Goal: Information Seeking & Learning: Find contact information

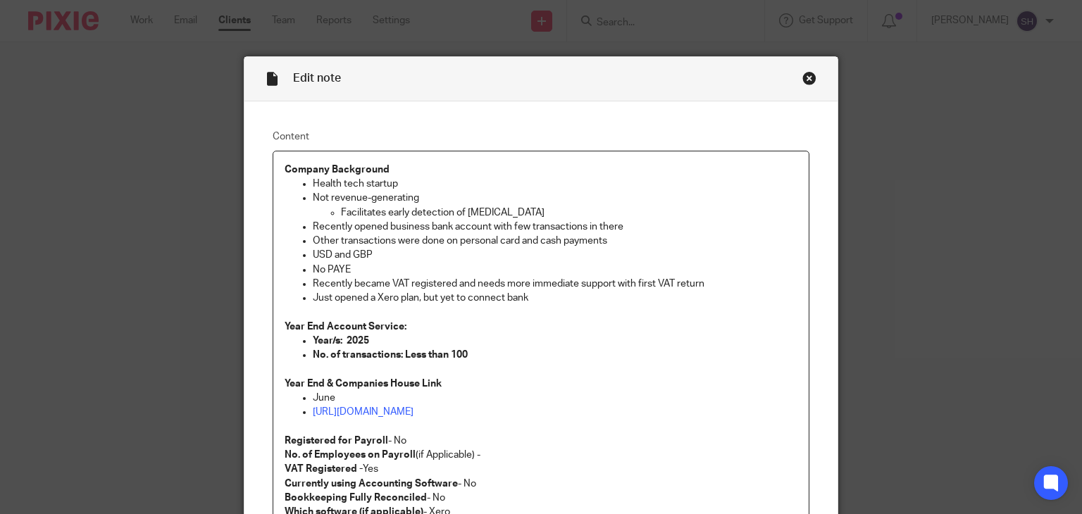
scroll to position [254, 0]
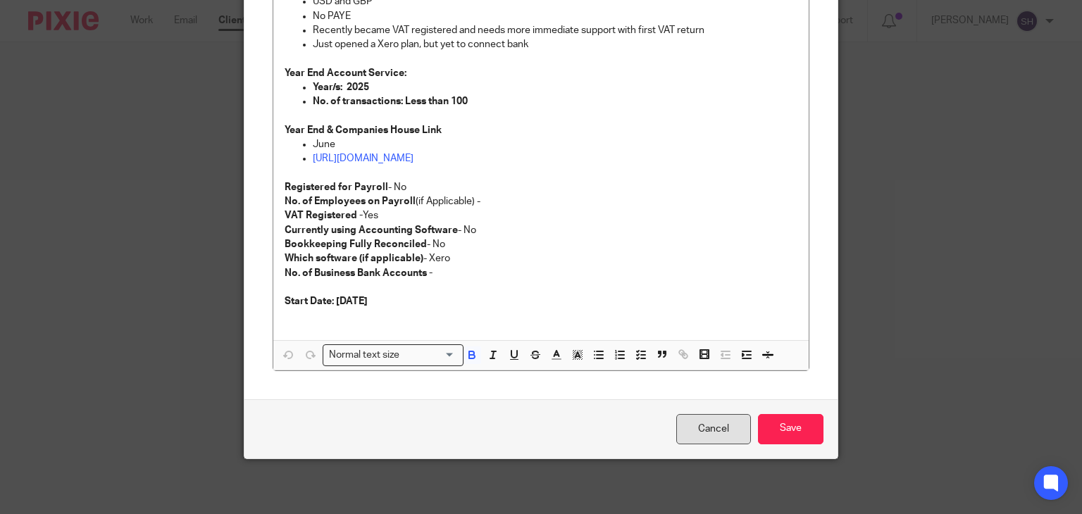
click at [703, 433] on link "Cancel" at bounding box center [714, 429] width 75 height 30
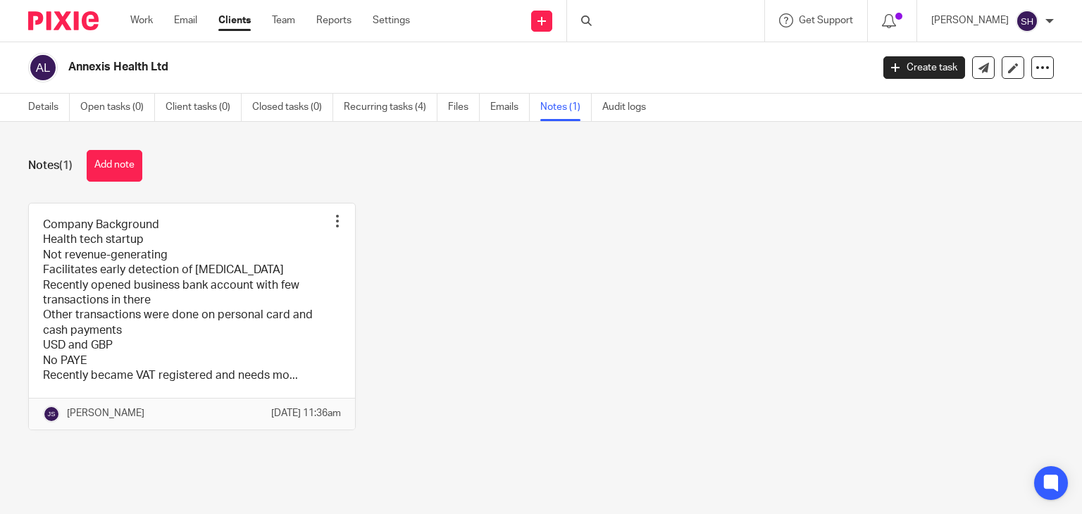
click at [591, 22] on div at bounding box center [588, 21] width 14 height 11
click at [617, 18] on input "Search" at bounding box center [658, 23] width 127 height 13
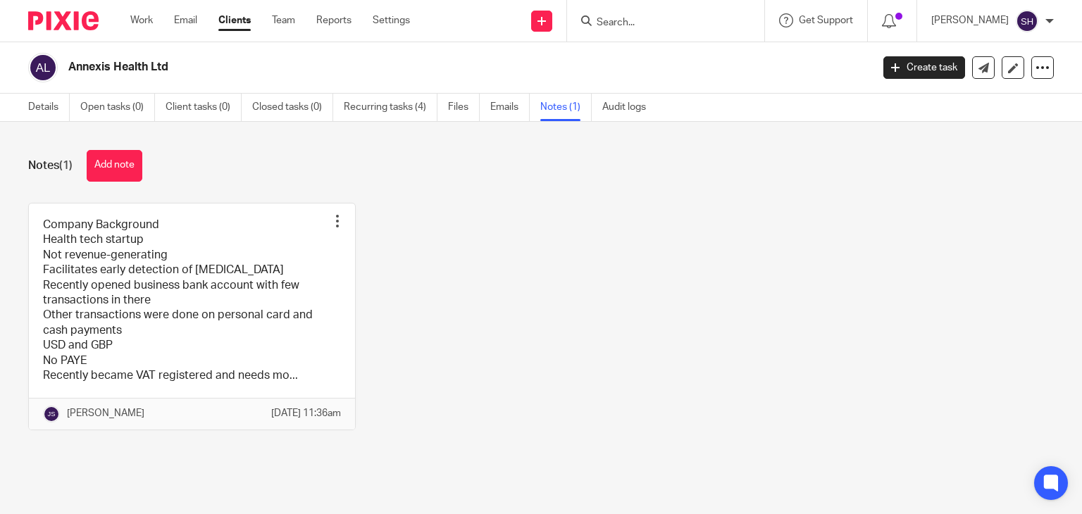
click at [617, 18] on input "Search" at bounding box center [658, 23] width 127 height 13
click at [612, 17] on div at bounding box center [665, 21] width 197 height 42
click at [610, 25] on input "Search" at bounding box center [658, 23] width 127 height 13
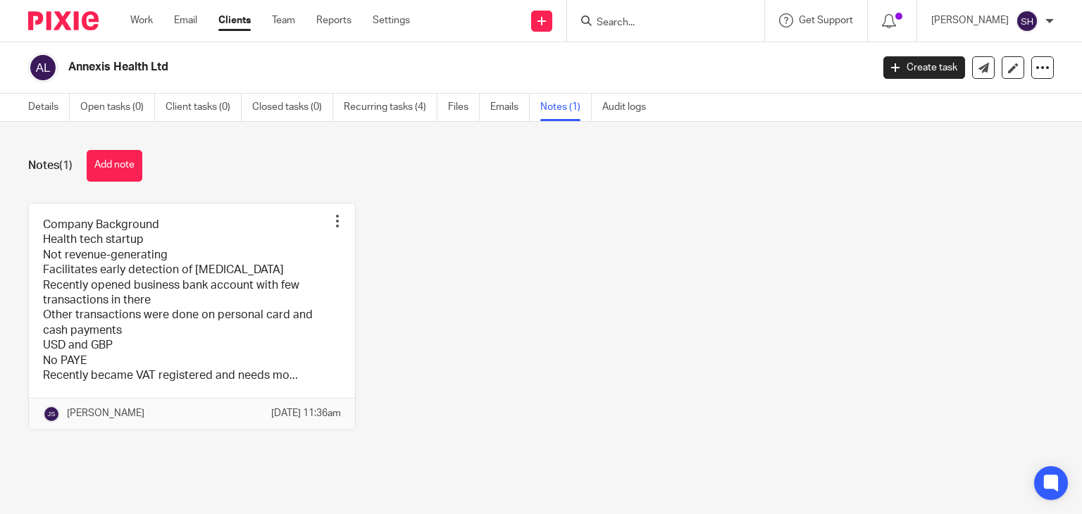
drag, startPoint x: 623, startPoint y: 30, endPoint x: 561, endPoint y: 30, distance: 62.0
click at [622, 30] on div at bounding box center [665, 21] width 197 height 42
click at [80, 77] on div "Annexis Health Ltd" at bounding box center [445, 68] width 834 height 30
click at [629, 17] on input "Search" at bounding box center [658, 23] width 127 height 13
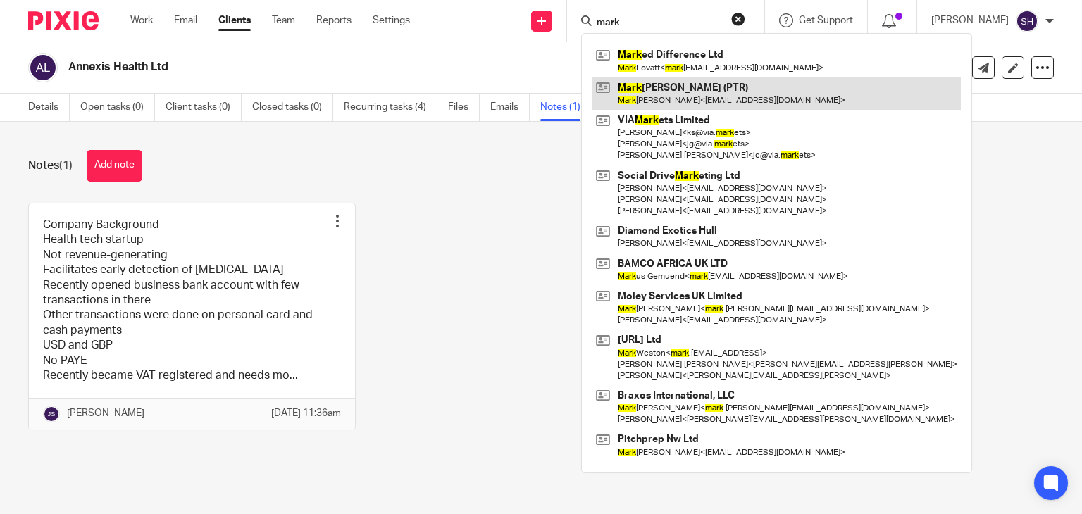
type input "mark"
click at [702, 97] on link at bounding box center [777, 94] width 369 height 32
click at [682, 84] on link at bounding box center [777, 94] width 369 height 32
click at [682, 83] on link at bounding box center [777, 94] width 369 height 32
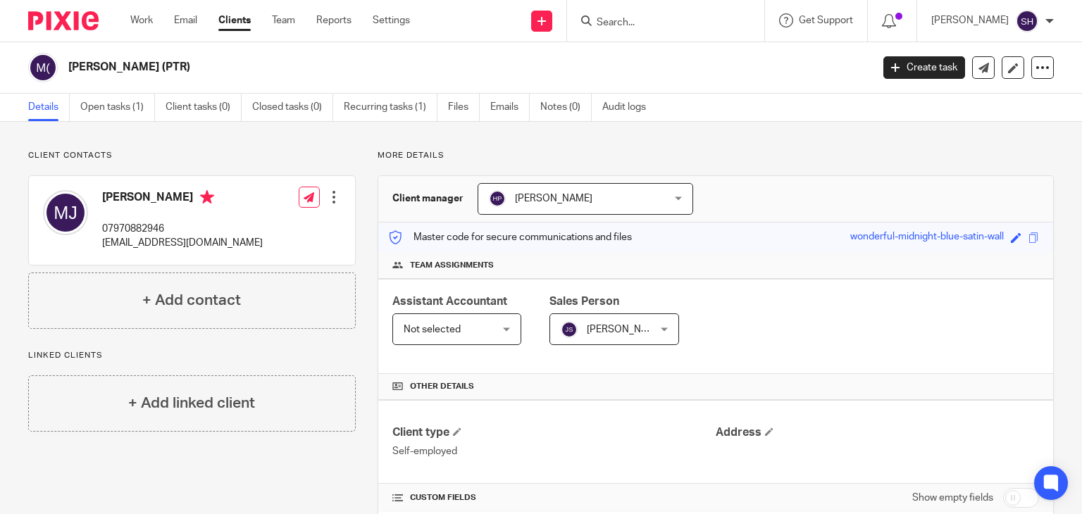
click at [621, 20] on input "Search" at bounding box center [658, 23] width 127 height 13
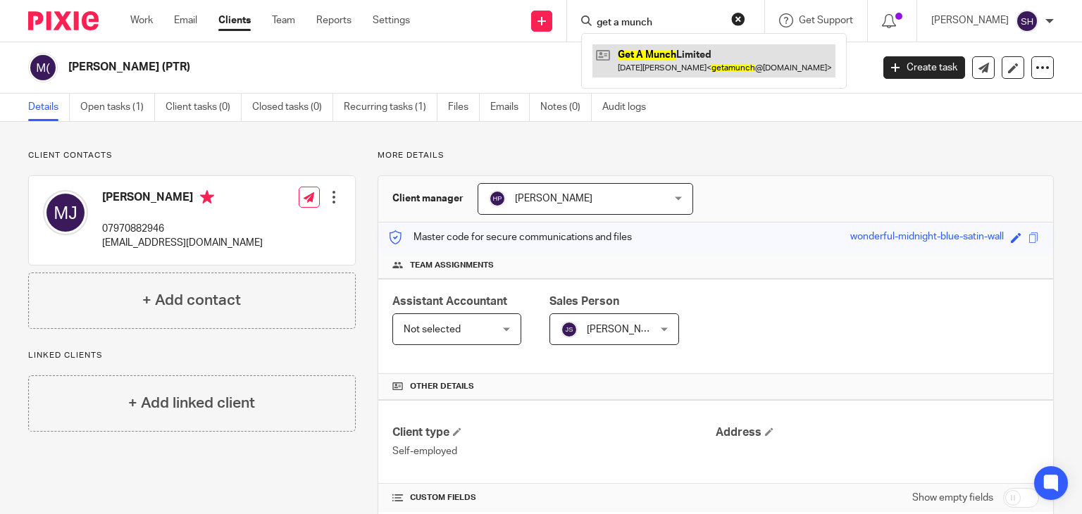
type input "get a munch"
click at [681, 48] on link at bounding box center [714, 60] width 243 height 32
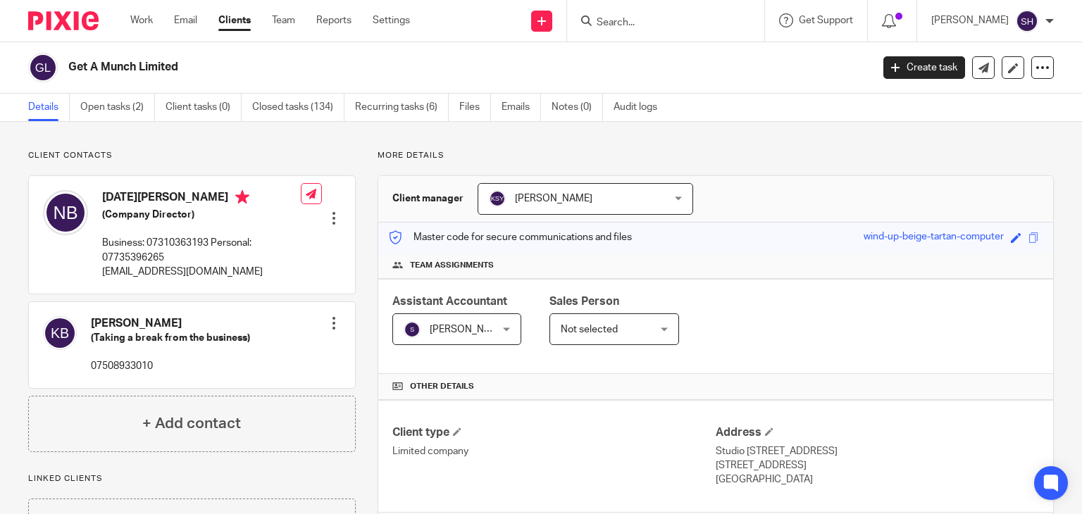
drag, startPoint x: 65, startPoint y: 49, endPoint x: 249, endPoint y: 77, distance: 186.0
click at [173, 60] on div "Get A Munch Limited Create task Update from Companies House Export data Merge A…" at bounding box center [541, 67] width 1082 height 51
drag, startPoint x: 249, startPoint y: 77, endPoint x: 11, endPoint y: 81, distance: 237.5
click at [246, 77] on div "Get A Munch Limited" at bounding box center [445, 68] width 834 height 30
drag, startPoint x: 70, startPoint y: 54, endPoint x: 204, endPoint y: 61, distance: 134.1
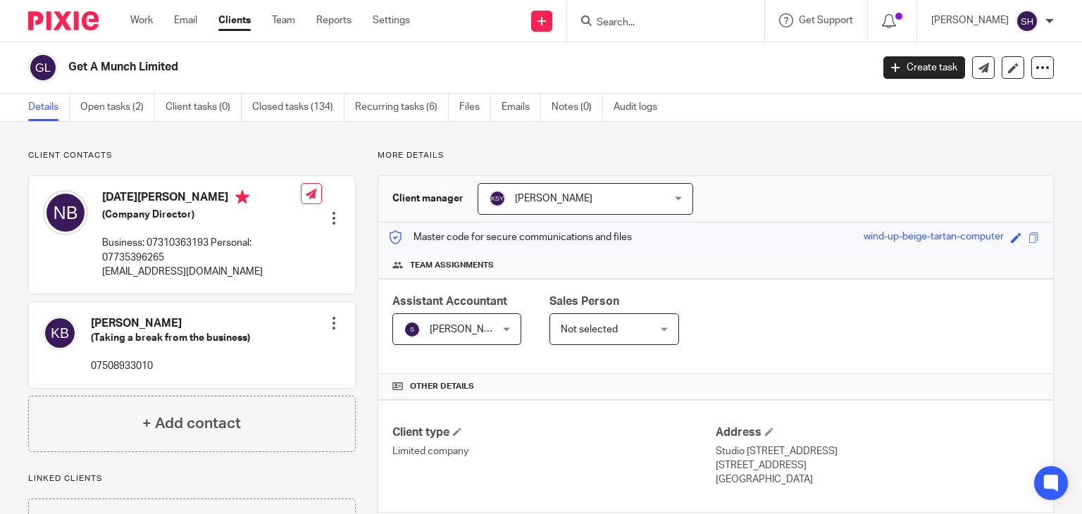
click at [204, 61] on div "Get A Munch Limited" at bounding box center [445, 68] width 834 height 30
copy h2 "Get A Munch Limited"
drag, startPoint x: 102, startPoint y: 269, endPoint x: 226, endPoint y: 271, distance: 123.3
click at [226, 271] on p "getamunch@gmail.com" at bounding box center [201, 272] width 199 height 14
copy p "getamunch@gmail.com"
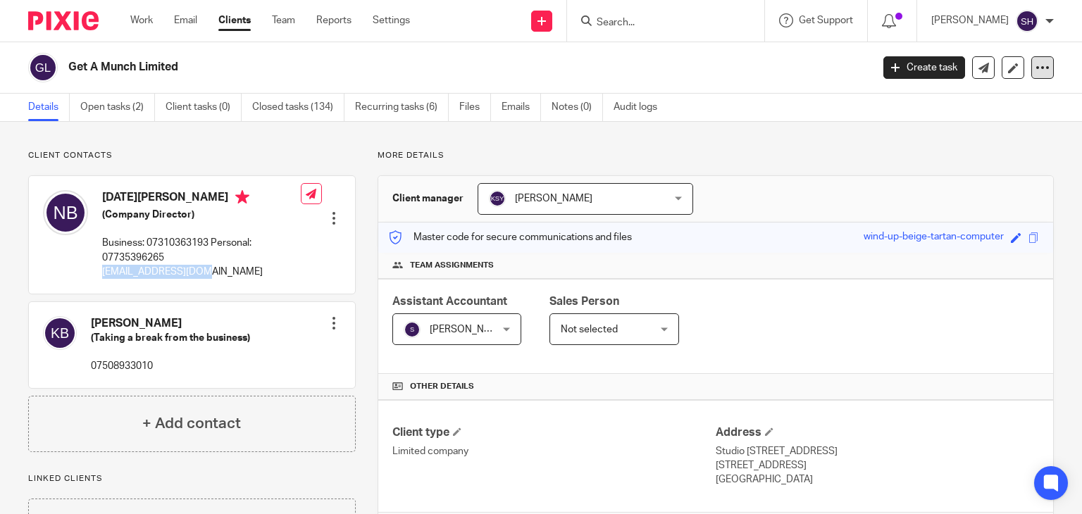
click at [1036, 62] on icon at bounding box center [1043, 68] width 14 height 14
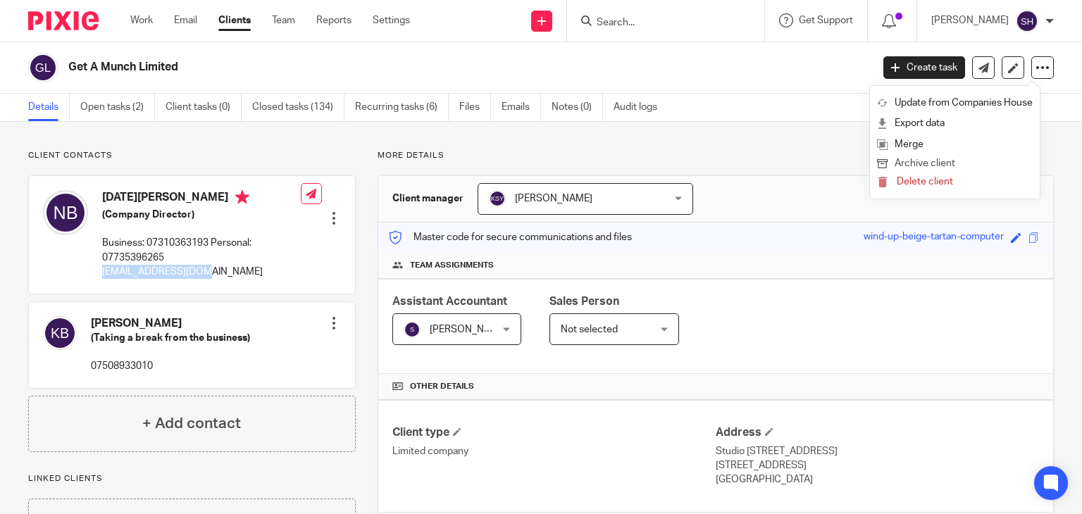
click at [915, 163] on button "Archive client" at bounding box center [955, 164] width 156 height 18
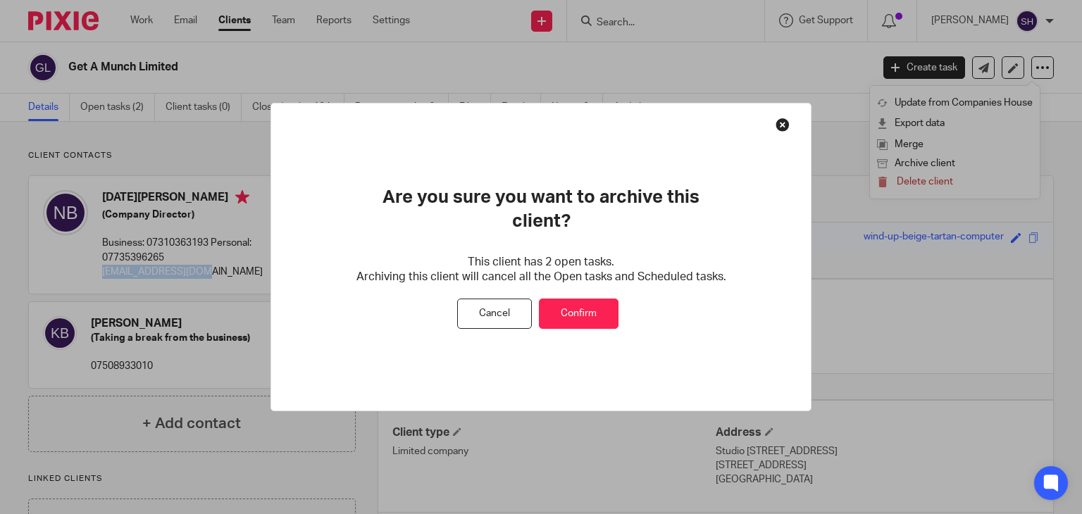
click at [566, 305] on button "Confirm" at bounding box center [579, 314] width 80 height 30
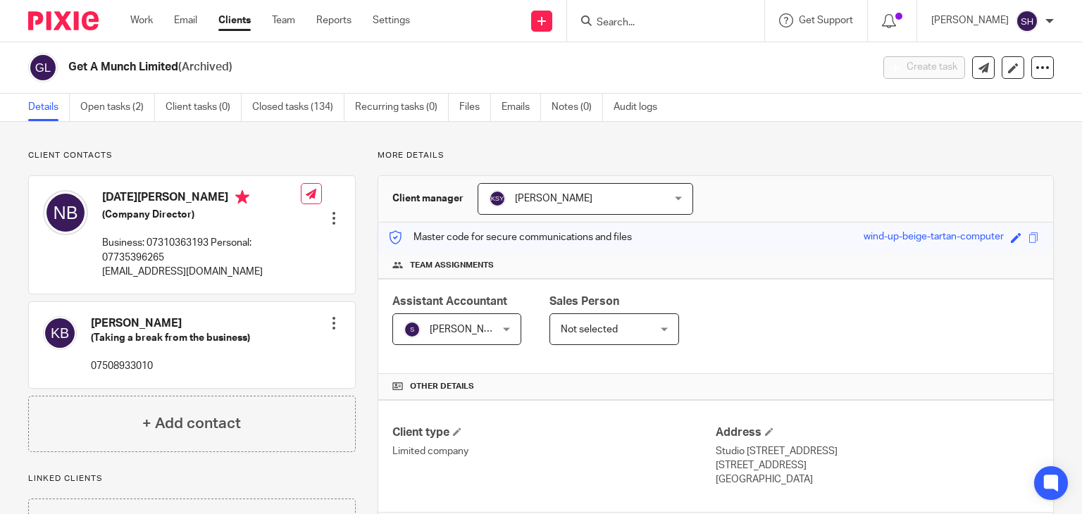
click at [609, 19] on input "Search" at bounding box center [658, 23] width 127 height 13
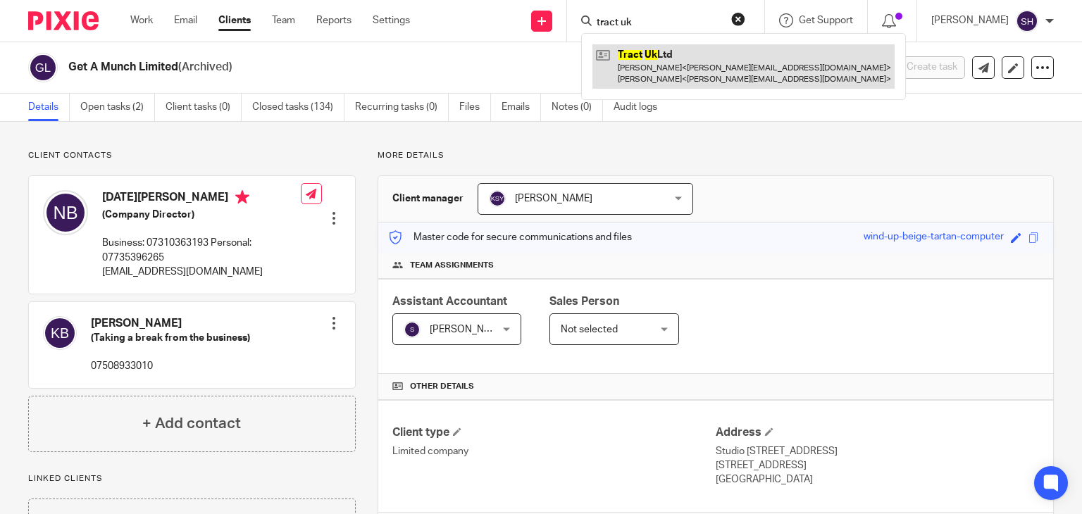
type input "tract uk"
click at [660, 56] on link at bounding box center [744, 66] width 302 height 44
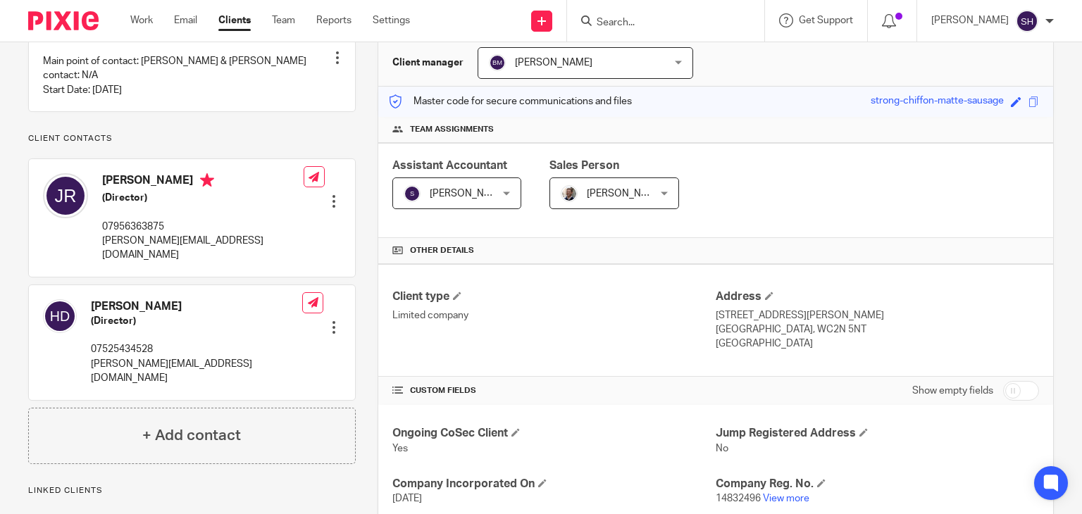
scroll to position [211, 0]
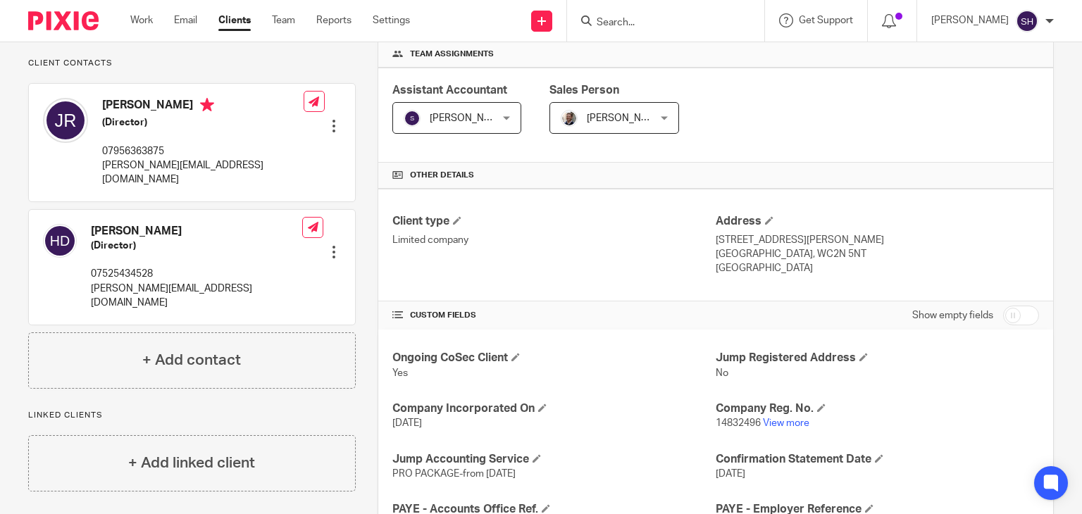
click at [617, 18] on input "Search" at bounding box center [658, 23] width 127 height 13
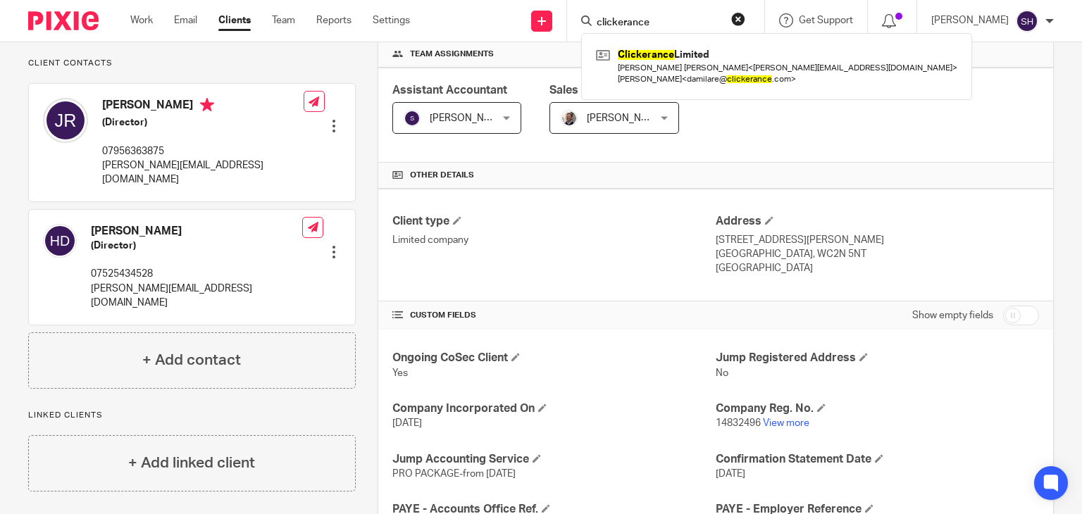
type input "clickerance"
click at [665, 74] on link at bounding box center [777, 66] width 369 height 44
click at [663, 74] on link at bounding box center [777, 66] width 369 height 44
click at [679, 43] on div "Clickerance Limited Santiago Maximillian Schmitt < santiago@heyfoodlama.com > D…" at bounding box center [776, 66] width 391 height 66
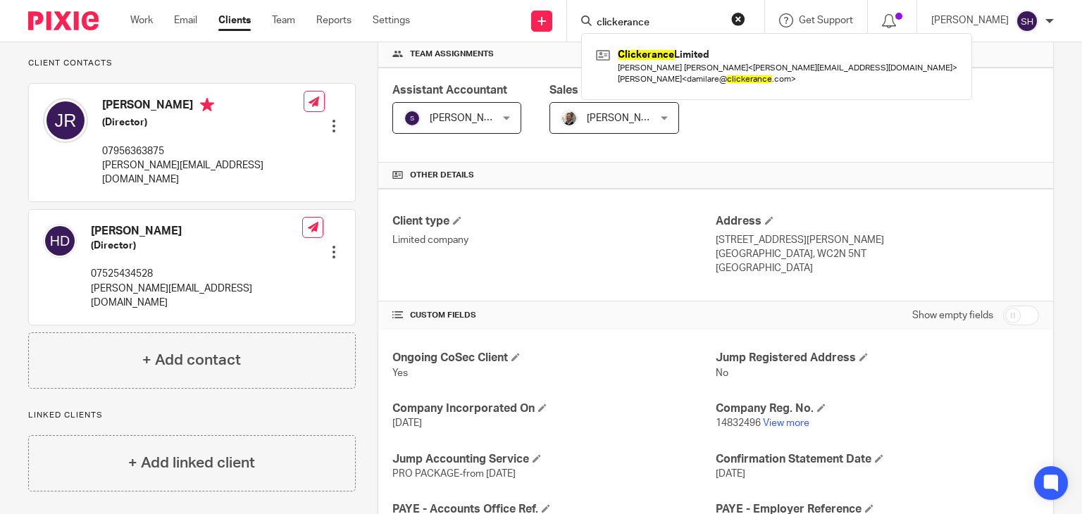
drag, startPoint x: 677, startPoint y: 42, endPoint x: 659, endPoint y: 49, distance: 19.0
click at [675, 42] on div "Clickerance Limited Santiago Maximillian Schmitt < santiago@heyfoodlama.com > D…" at bounding box center [776, 66] width 391 height 66
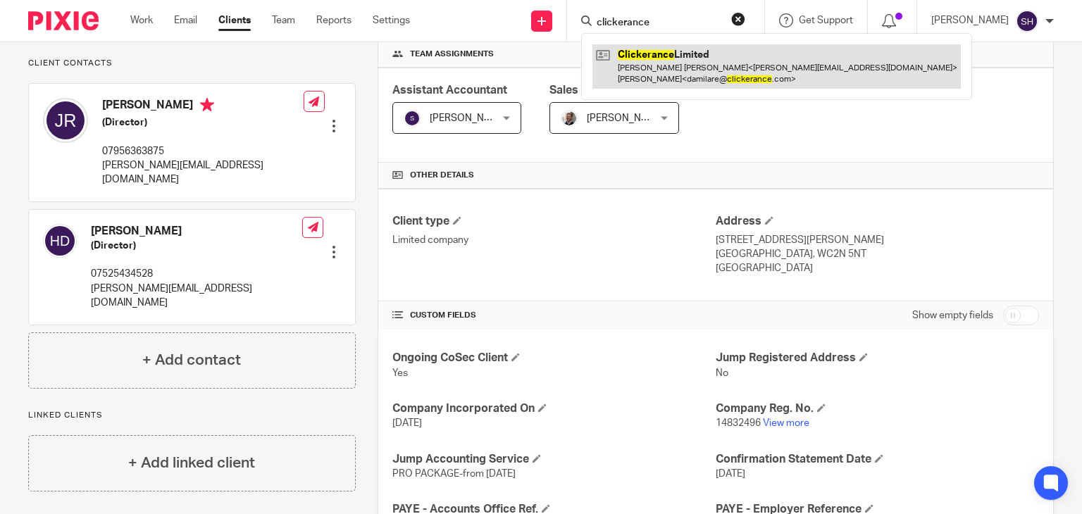
click at [671, 54] on link at bounding box center [777, 66] width 369 height 44
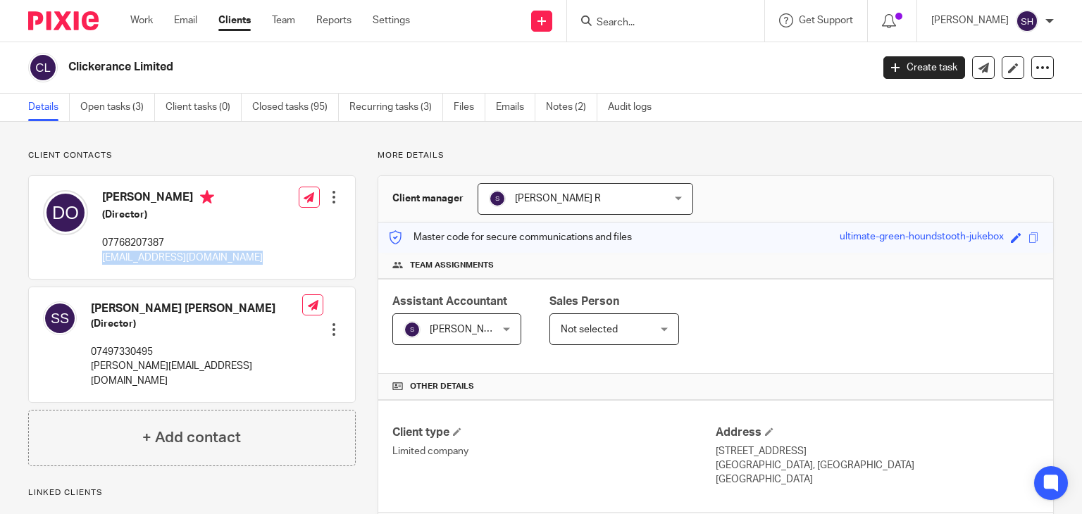
drag, startPoint x: 153, startPoint y: 260, endPoint x: 299, endPoint y: 278, distance: 146.9
click at [299, 278] on div "[PERSON_NAME] (Director) 07768207387 [EMAIL_ADDRESS][DOMAIN_NAME] Edit contact …" at bounding box center [192, 227] width 326 height 103
copy div "[EMAIL_ADDRESS][DOMAIN_NAME]"
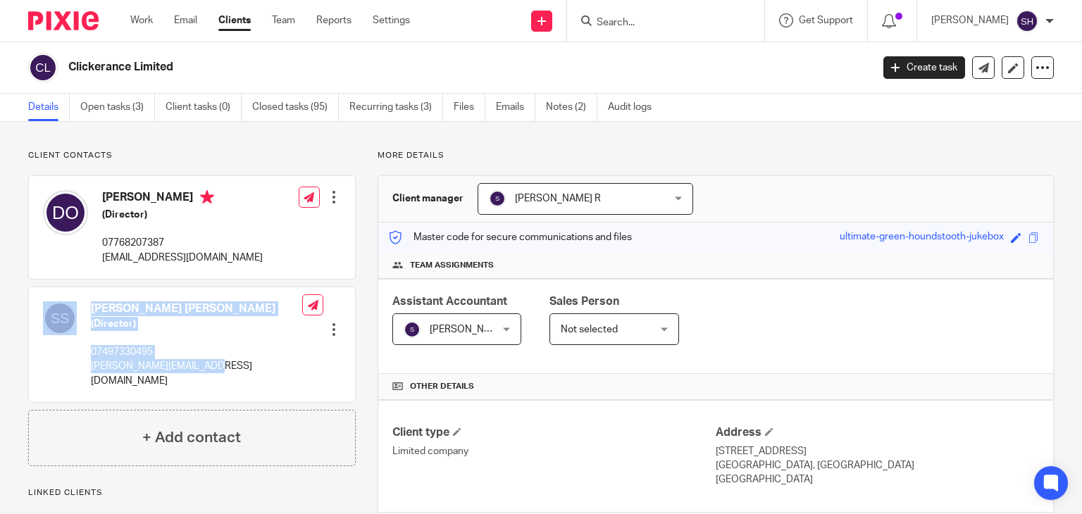
drag, startPoint x: 81, startPoint y: 370, endPoint x: 209, endPoint y: 372, distance: 127.6
click at [209, 372] on div "[PERSON_NAME] [PERSON_NAME] (Director) 07497330495 [PERSON_NAME][EMAIL_ADDRESS]…" at bounding box center [172, 345] width 259 height 101
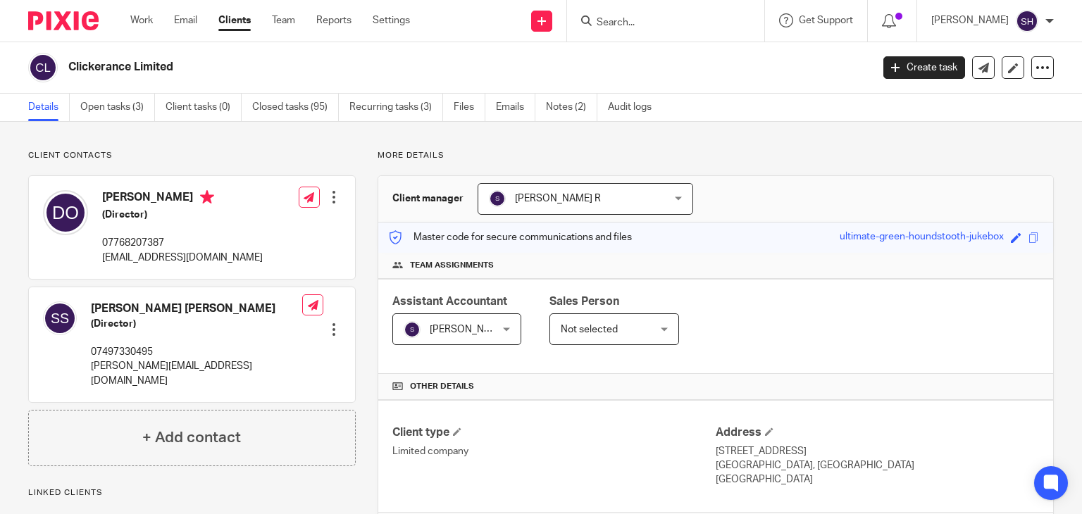
click at [251, 373] on div "[PERSON_NAME] [PERSON_NAME] (Director) 07497330495 [PERSON_NAME][EMAIL_ADDRESS]…" at bounding box center [192, 345] width 326 height 115
drag, startPoint x: 217, startPoint y: 364, endPoint x: 92, endPoint y: 368, distance: 125.5
click at [92, 368] on p "[PERSON_NAME][EMAIL_ADDRESS][DOMAIN_NAME]" at bounding box center [196, 373] width 211 height 29
copy p "[PERSON_NAME][EMAIL_ADDRESS][DOMAIN_NAME]"
drag, startPoint x: 105, startPoint y: 256, endPoint x: 234, endPoint y: 268, distance: 129.5
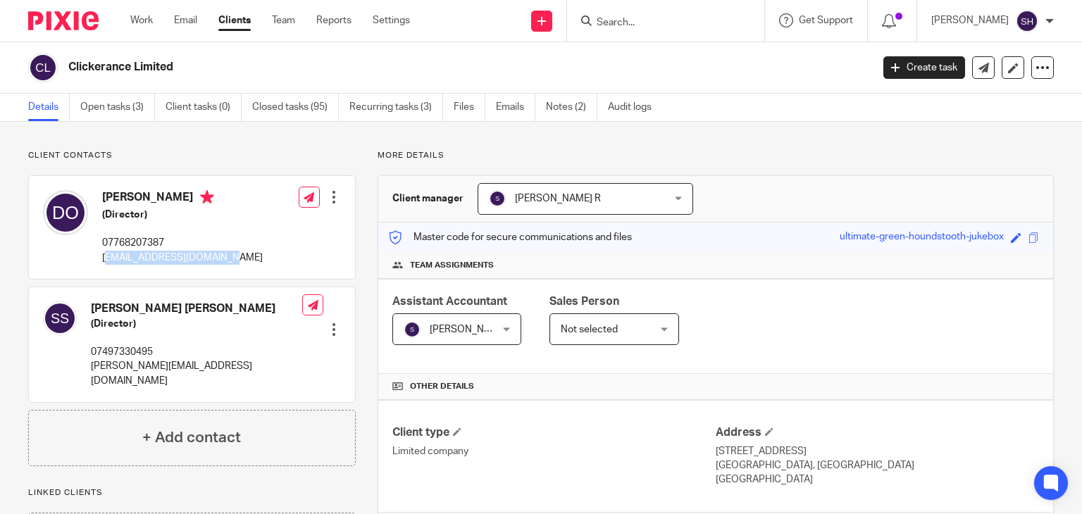
click at [234, 268] on div "[PERSON_NAME] (Director) 07768207387 [EMAIL_ADDRESS][DOMAIN_NAME] Edit contact …" at bounding box center [192, 227] width 326 height 103
click at [101, 254] on div "Damilare Ogunleye (Director) 07768207387 damilare@clickerance.com" at bounding box center [153, 227] width 220 height 89
drag, startPoint x: 101, startPoint y: 254, endPoint x: 252, endPoint y: 261, distance: 151.7
click at [252, 261] on div "Damilare Ogunleye (Director) 07768207387 damilare@clickerance.com Edit contact …" at bounding box center [192, 227] width 326 height 103
copy div "damilare@clickerance.com"
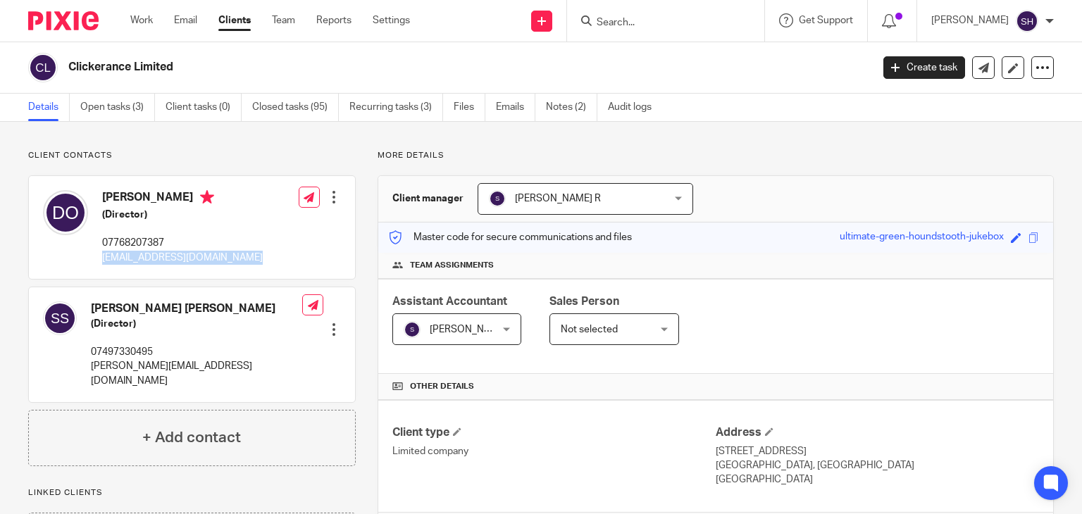
drag, startPoint x: 101, startPoint y: 197, endPoint x: 204, endPoint y: 195, distance: 102.2
click at [204, 195] on div "Damilare Ogunleye (Director) 07768207387 damilare@clickerance.com" at bounding box center [153, 227] width 220 height 89
copy h4 "Damilare Ogunleye"
drag, startPoint x: 114, startPoint y: 259, endPoint x: 280, endPoint y: 263, distance: 165.7
click at [280, 263] on div "Damilare Ogunleye (Director) 07768207387 damilare@clickerance.com Edit contact …" at bounding box center [192, 227] width 326 height 103
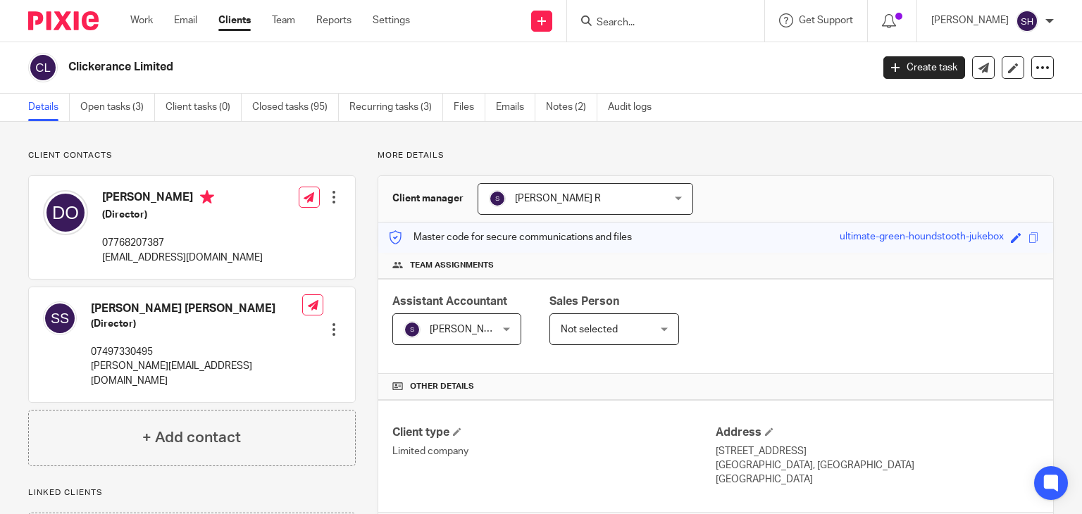
click at [313, 271] on div "Edit contact Create client from contact Export data Delete contact" at bounding box center [320, 227] width 42 height 89
drag, startPoint x: 104, startPoint y: 257, endPoint x: 231, endPoint y: 261, distance: 126.9
click at [231, 261] on div "Damilare Ogunleye (Director) 07768207387 damilare@clickerance.com Edit contact …" at bounding box center [192, 227] width 326 height 103
copy p "damilare@clickerance.com"
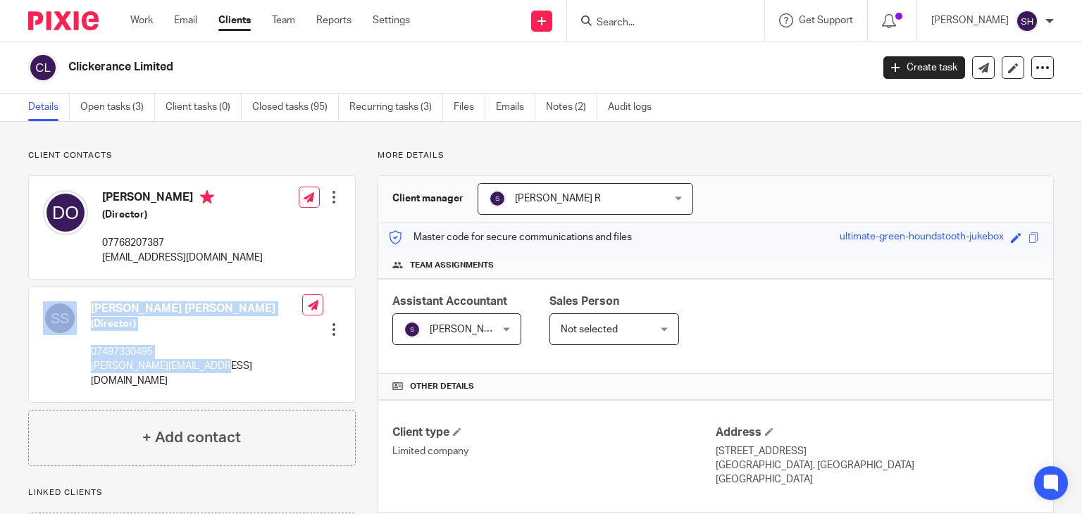
drag, startPoint x: 110, startPoint y: 367, endPoint x: 252, endPoint y: 363, distance: 141.7
click at [249, 364] on div "Santiago Maximillian Schmitt (Director) 07497330495 santiago@heyfoodlama.com Ed…" at bounding box center [192, 345] width 326 height 115
click at [263, 362] on div "Santiago Maximillian Schmitt (Director) 07497330495 santiago@heyfoodlama.com Ed…" at bounding box center [192, 345] width 326 height 115
drag, startPoint x: 90, startPoint y: 366, endPoint x: 245, endPoint y: 362, distance: 154.4
click at [245, 362] on p "santiago@heyfoodlama.com" at bounding box center [196, 373] width 211 height 29
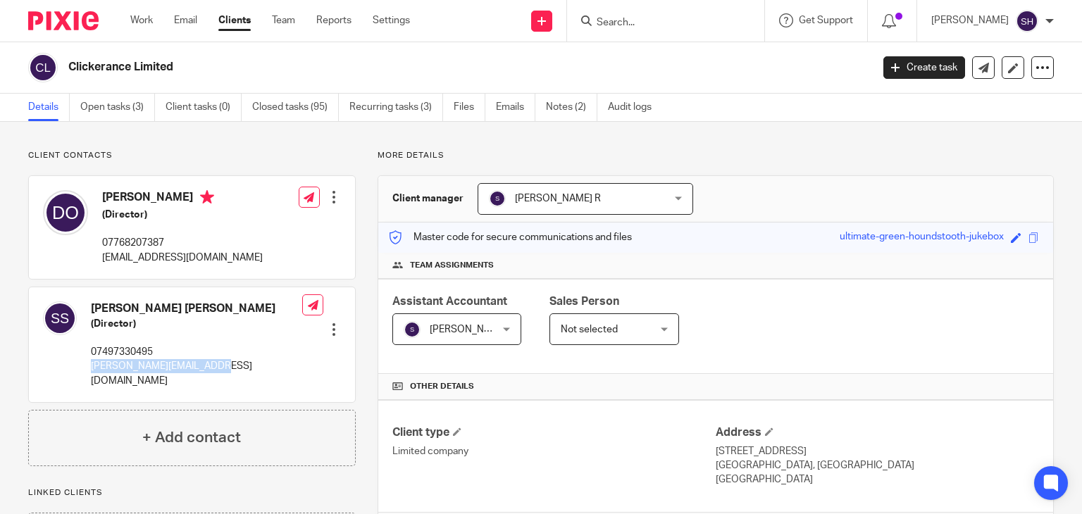
copy p "santiago@heyfoodlama.com"
drag, startPoint x: 101, startPoint y: 254, endPoint x: 211, endPoint y: 224, distance: 114.0
click at [218, 246] on div "Damilare Ogunleye (Director) 07768207387 damilare@clickerance.com" at bounding box center [153, 227] width 220 height 89
click at [610, 20] on input "Search" at bounding box center [658, 23] width 127 height 13
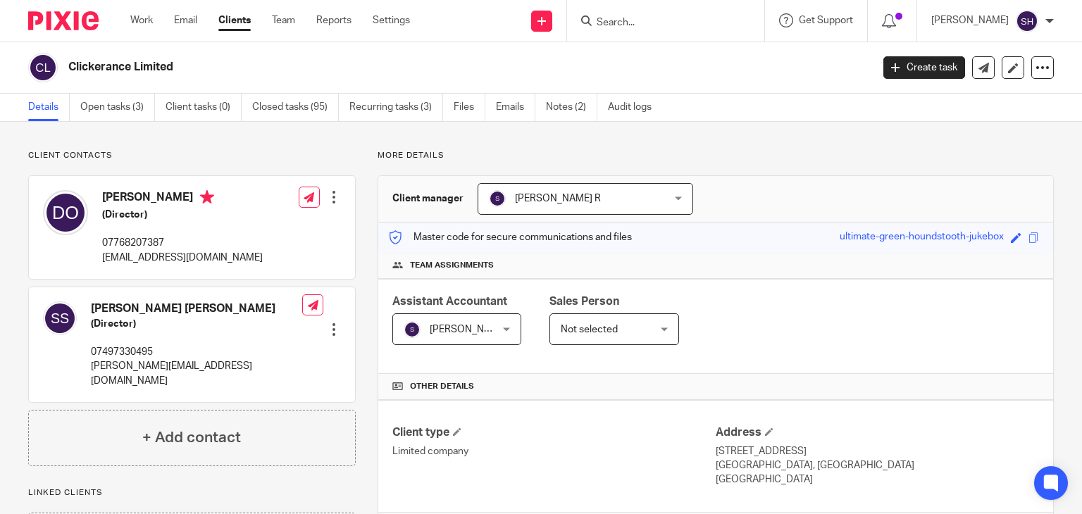
type input "t"
paste input "The Reputation Exchange Plc"
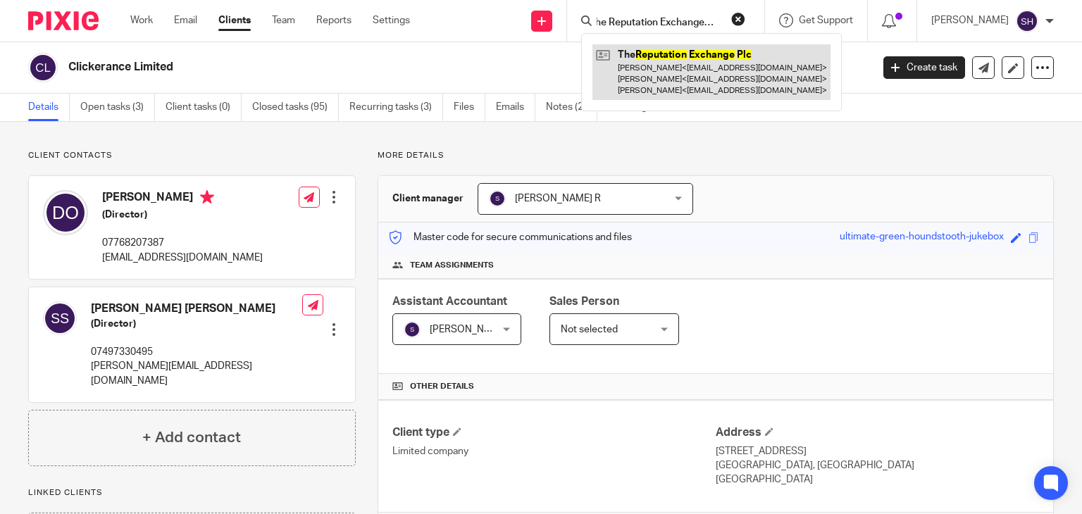
type input "The Reputation Exchange Plc"
click at [692, 72] on link at bounding box center [712, 72] width 238 height 56
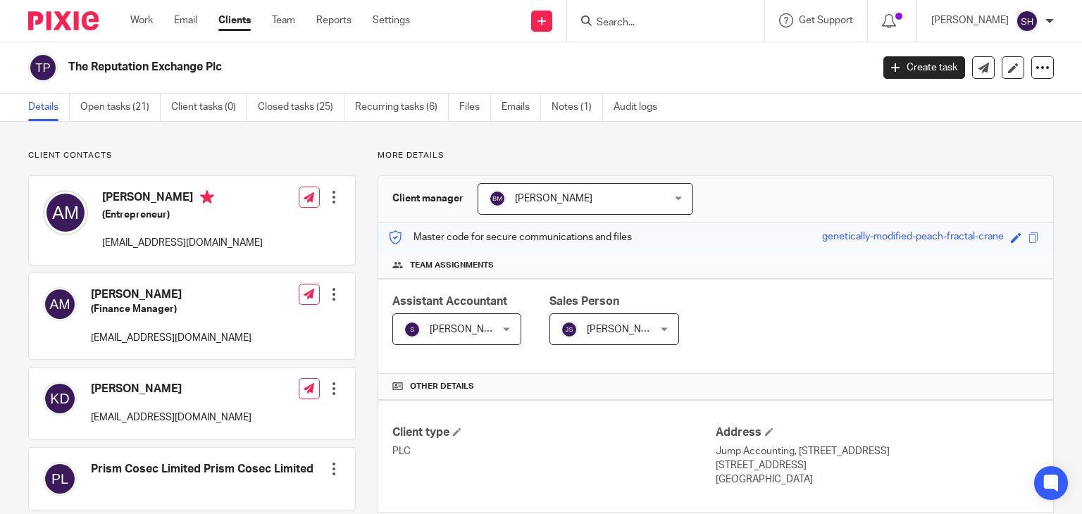
scroll to position [70, 0]
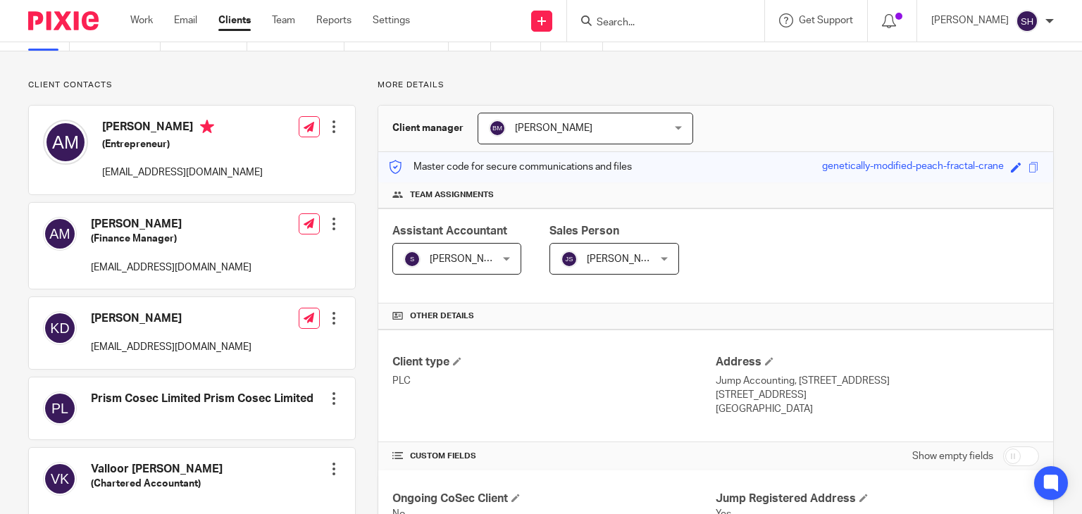
click at [627, 14] on form at bounding box center [670, 21] width 150 height 18
click at [628, 20] on input "Search" at bounding box center [658, 23] width 127 height 13
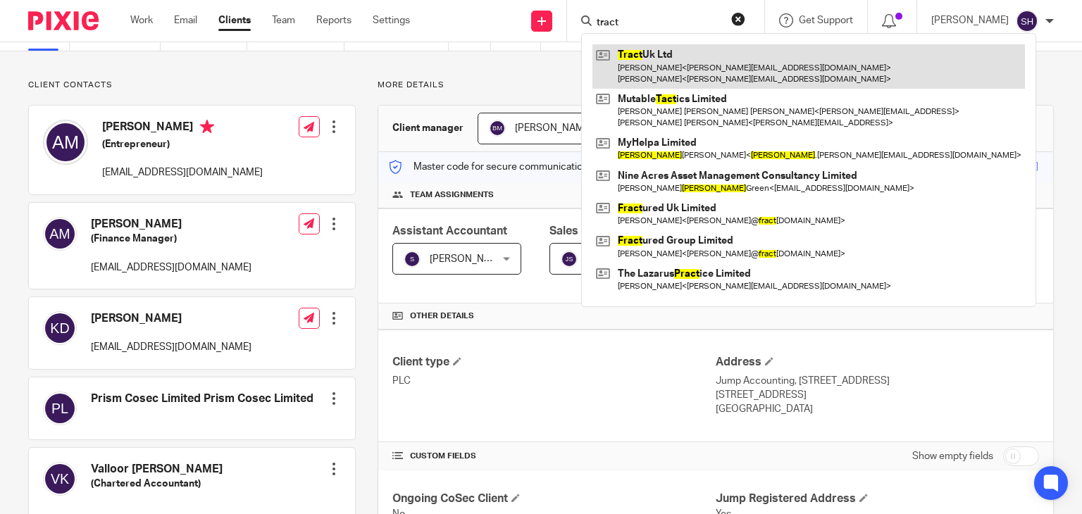
type input "tract"
click at [699, 69] on link at bounding box center [809, 66] width 433 height 44
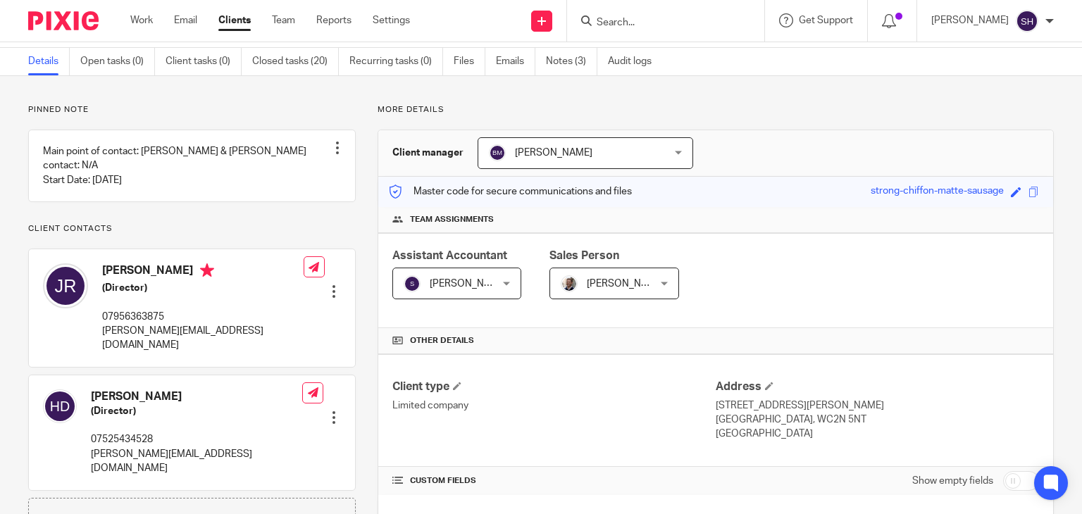
scroll to position [70, 0]
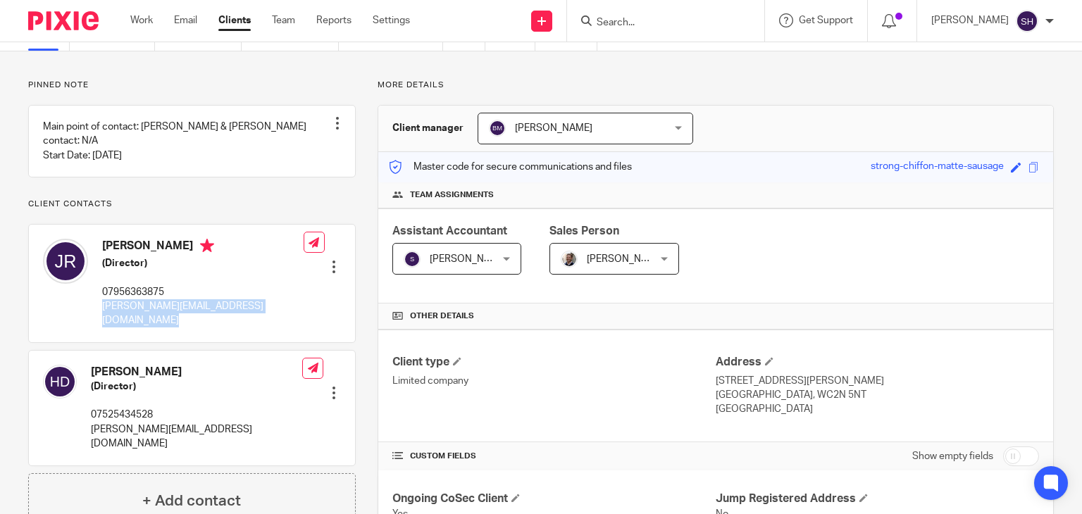
drag, startPoint x: 96, startPoint y: 319, endPoint x: 273, endPoint y: 326, distance: 177.1
click at [273, 326] on div "[PERSON_NAME] (Director) 07956363875 [PERSON_NAME][EMAIL_ADDRESS][DOMAIN_NAME] …" at bounding box center [192, 283] width 326 height 117
copy div "[PERSON_NAME][EMAIL_ADDRESS][DOMAIN_NAME]"
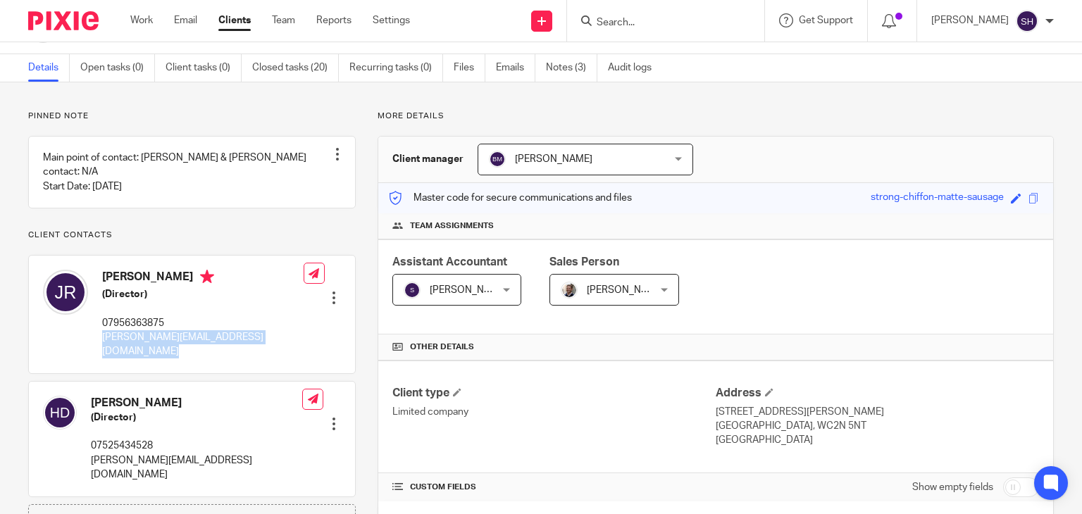
scroll to position [211, 0]
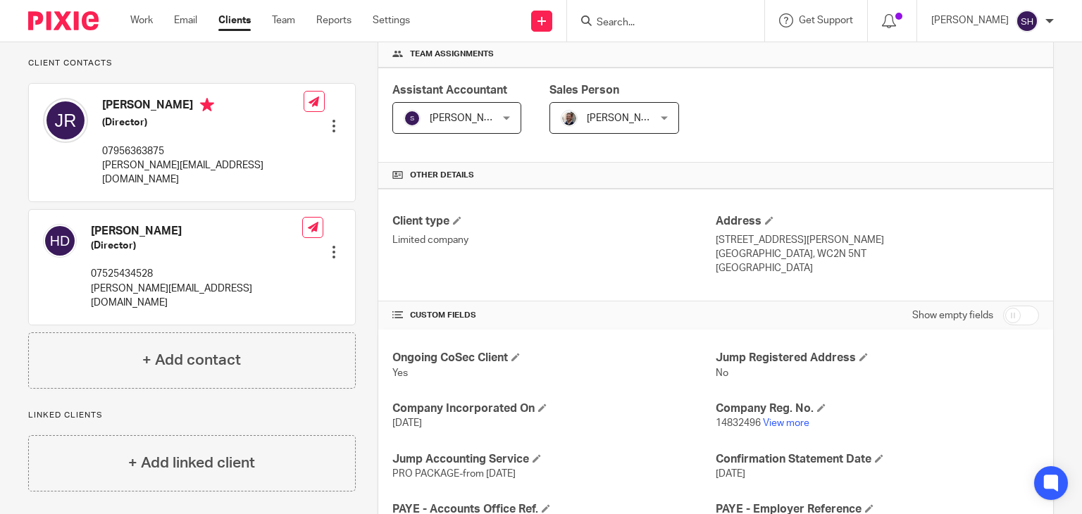
click at [110, 116] on h4 "[PERSON_NAME]" at bounding box center [203, 107] width 202 height 18
drag, startPoint x: 104, startPoint y: 113, endPoint x: 237, endPoint y: 127, distance: 133.2
click at [237, 116] on h4 "[PERSON_NAME]" at bounding box center [203, 107] width 202 height 18
copy h4 "[PERSON_NAME]"
drag, startPoint x: 101, startPoint y: 175, endPoint x: 247, endPoint y: 178, distance: 146.6
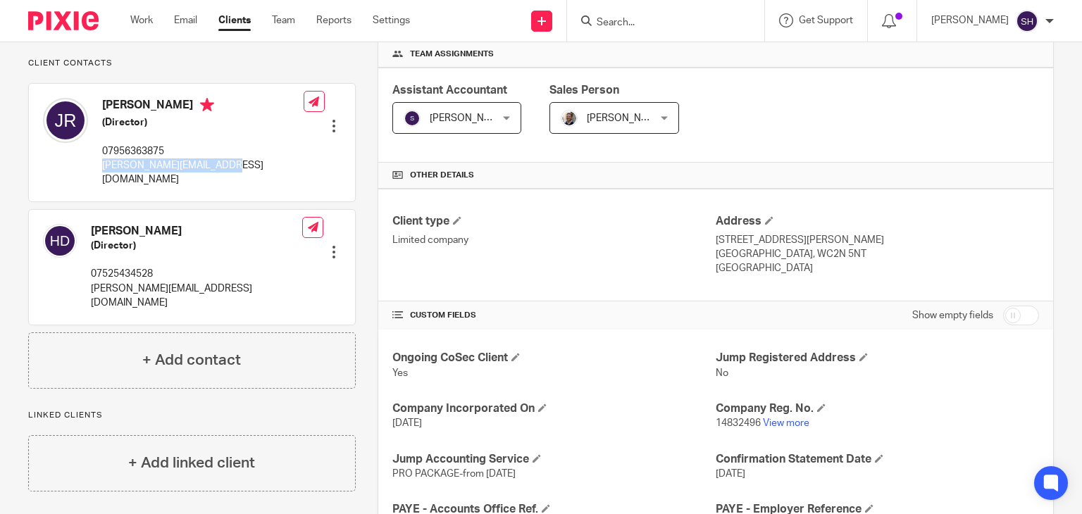
click at [247, 178] on div "[PERSON_NAME] (Director) 07956363875 [PERSON_NAME][EMAIL_ADDRESS][DOMAIN_NAME] …" at bounding box center [192, 142] width 326 height 117
copy p "[PERSON_NAME][EMAIL_ADDRESS][DOMAIN_NAME]"
drag, startPoint x: 93, startPoint y: 182, endPoint x: 107, endPoint y: 177, distance: 14.9
click at [97, 179] on div "[PERSON_NAME] (Director) 07956363875 [PERSON_NAME][EMAIL_ADDRESS][DOMAIN_NAME]" at bounding box center [173, 142] width 261 height 103
drag, startPoint x: 228, startPoint y: 181, endPoint x: 101, endPoint y: 177, distance: 126.9
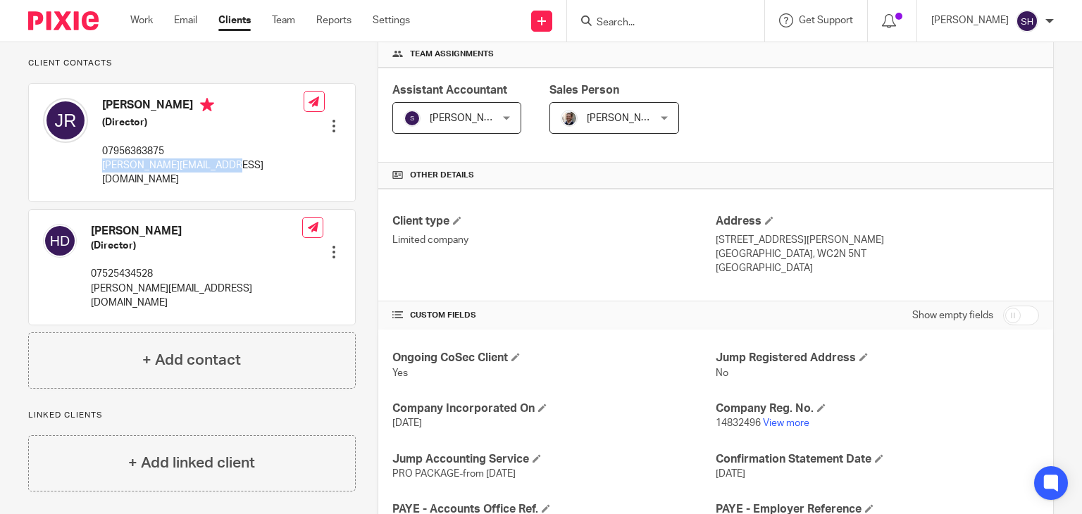
click at [101, 177] on div "[PERSON_NAME] (Director) 07956363875 [PERSON_NAME][EMAIL_ADDRESS][DOMAIN_NAME]" at bounding box center [173, 142] width 261 height 103
copy p "[PERSON_NAME][EMAIL_ADDRESS][DOMAIN_NAME]"
click at [226, 184] on p "[PERSON_NAME][EMAIL_ADDRESS][DOMAIN_NAME]" at bounding box center [203, 173] width 202 height 29
click at [89, 178] on div "[PERSON_NAME] (Director) 07956363875 [PERSON_NAME][EMAIL_ADDRESS][DOMAIN_NAME]" at bounding box center [173, 142] width 261 height 103
drag, startPoint x: 135, startPoint y: 185, endPoint x: 240, endPoint y: 184, distance: 104.3
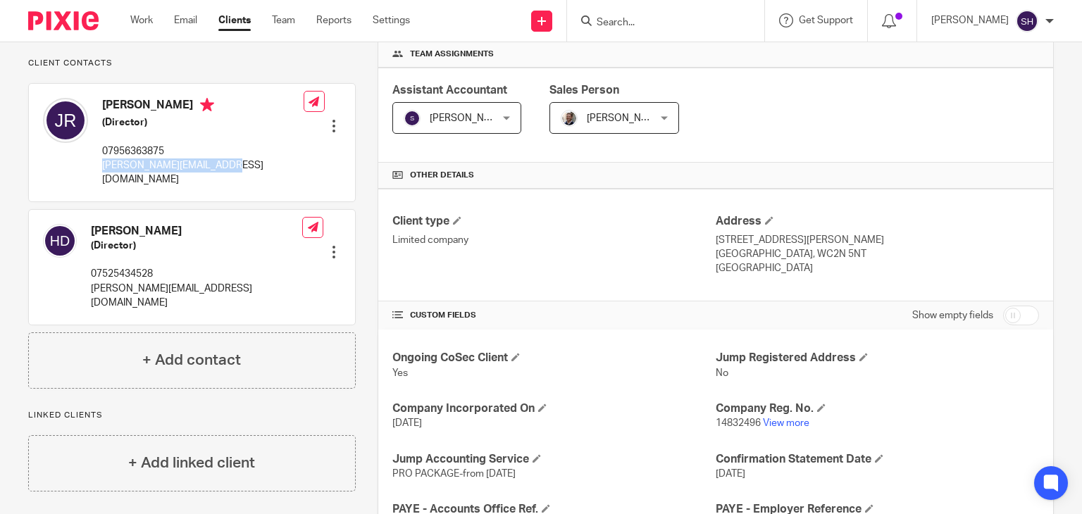
click at [240, 184] on div "[PERSON_NAME] (Director) 07956363875 [PERSON_NAME][EMAIL_ADDRESS][DOMAIN_NAME]" at bounding box center [173, 142] width 261 height 103
copy p "[PERSON_NAME][EMAIL_ADDRESS][DOMAIN_NAME]"
drag, startPoint x: 88, startPoint y: 283, endPoint x: 223, endPoint y: 288, distance: 134.7
click at [223, 288] on div "[PERSON_NAME] (Director) 07525434528 [PERSON_NAME][EMAIL_ADDRESS][DOMAIN_NAME] …" at bounding box center [192, 267] width 326 height 115
copy p "[PERSON_NAME][EMAIL_ADDRESS][DOMAIN_NAME]"
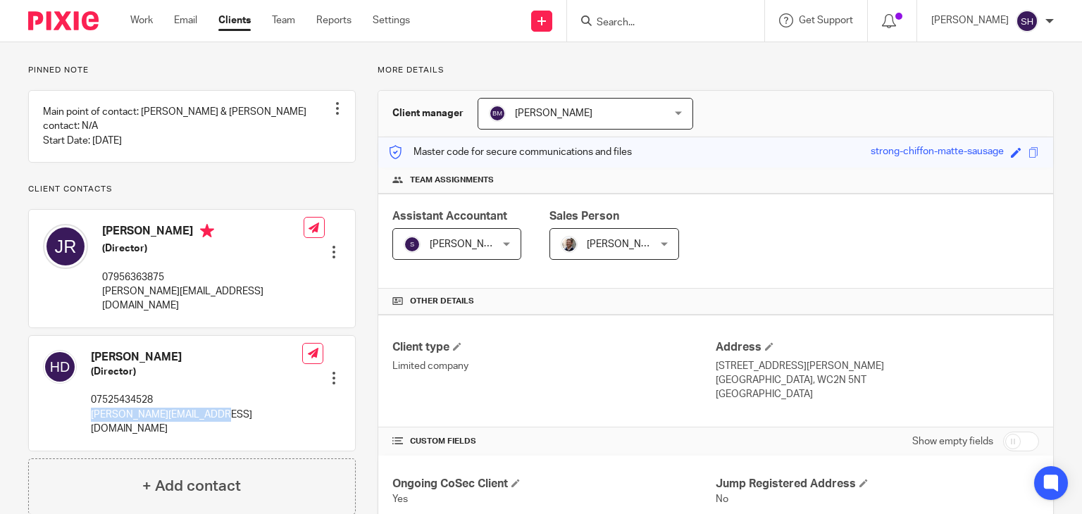
scroll to position [0, 0]
